Goal: Information Seeking & Learning: Learn about a topic

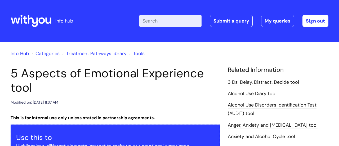
click at [148, 24] on input "Enter your search term here..." at bounding box center [170, 21] width 62 height 12
type input "DRR"
click button "Search" at bounding box center [0, 0] width 0 height 0
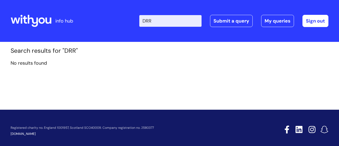
click at [171, 20] on input "DRR" at bounding box center [170, 21] width 62 height 12
type input "r"
type input "rehabilitation"
click button "Search" at bounding box center [0, 0] width 0 height 0
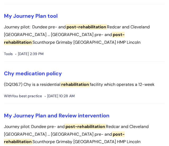
scroll to position [96, 0]
